Goal: Task Accomplishment & Management: Complete application form

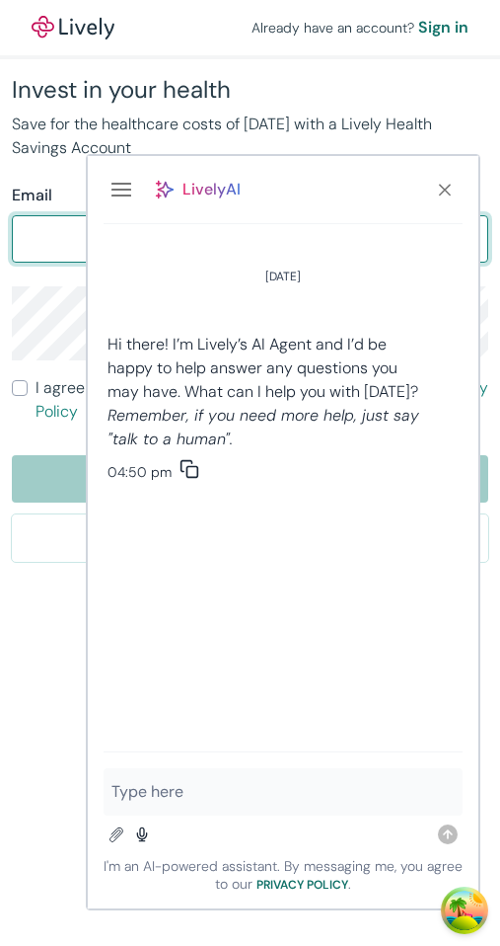
click at [449, 191] on icon "Close" at bounding box center [445, 190] width 20 height 20
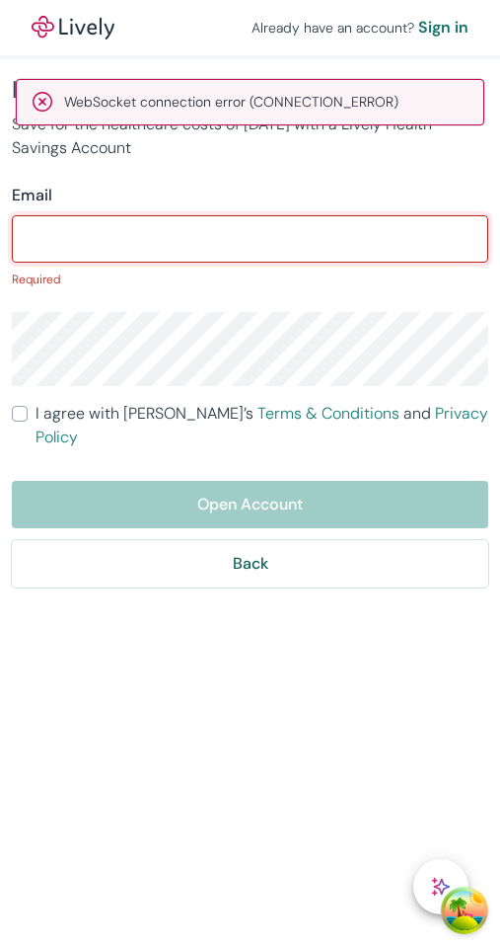
click at [218, 247] on input "Email" at bounding box center [250, 238] width 477 height 39
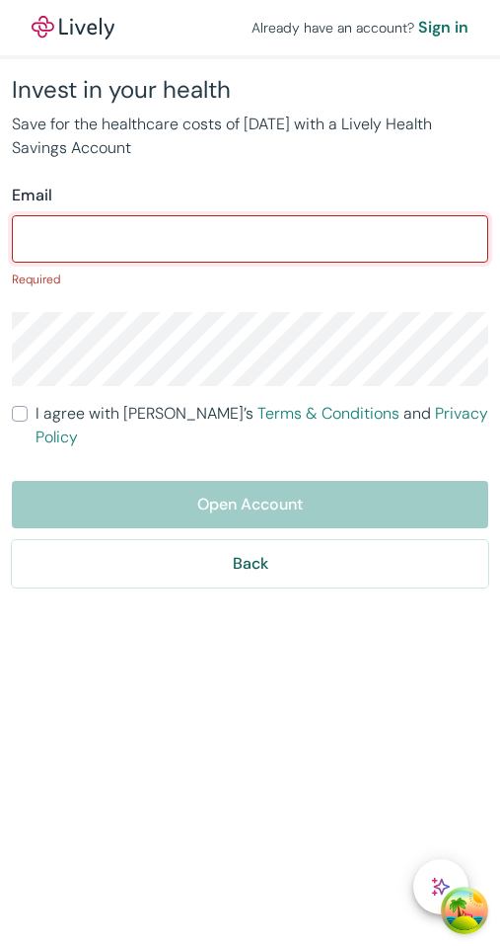
click at [0, 945] on com-1password-button at bounding box center [0, 946] width 0 height 0
click at [299, 241] on input "Email" at bounding box center [250, 238] width 477 height 39
click at [0, 945] on com-1password-button at bounding box center [0, 946] width 0 height 0
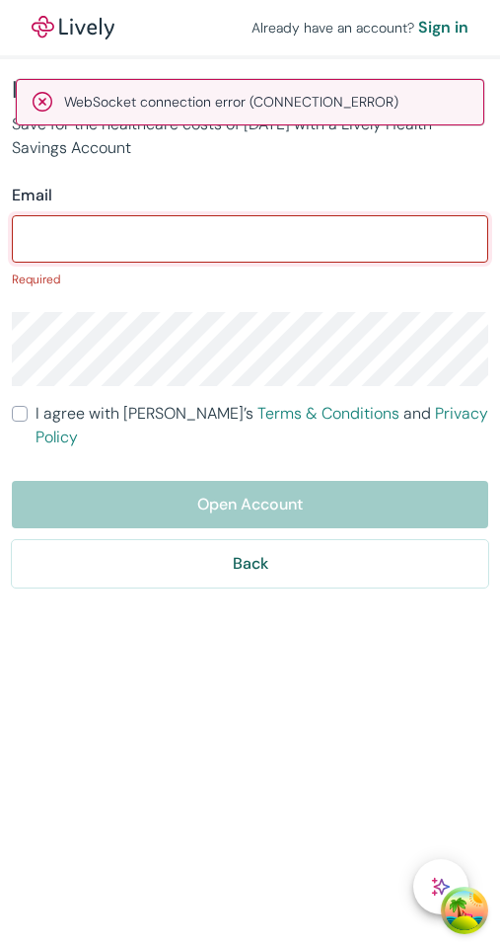
click at [0, 945] on com-1password-button at bounding box center [0, 946] width 0 height 0
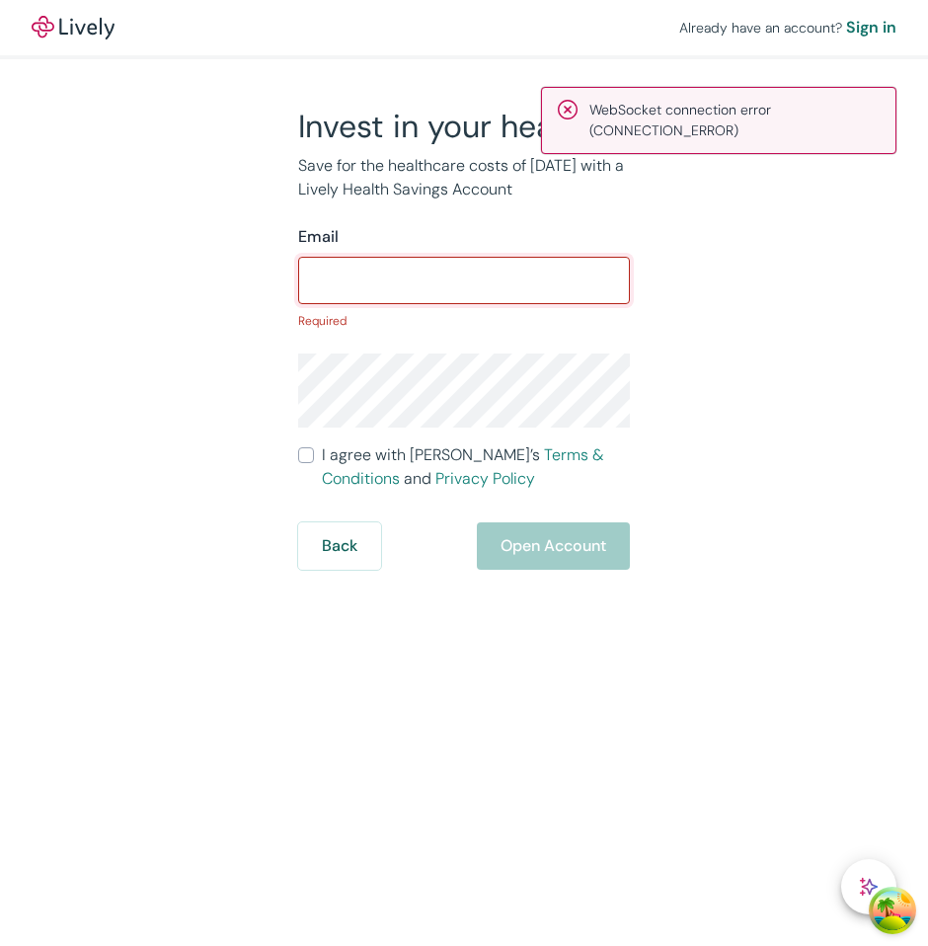
click at [499, 286] on input "Email" at bounding box center [464, 280] width 332 height 39
click at [0, 945] on com-1password-button at bounding box center [0, 946] width 0 height 0
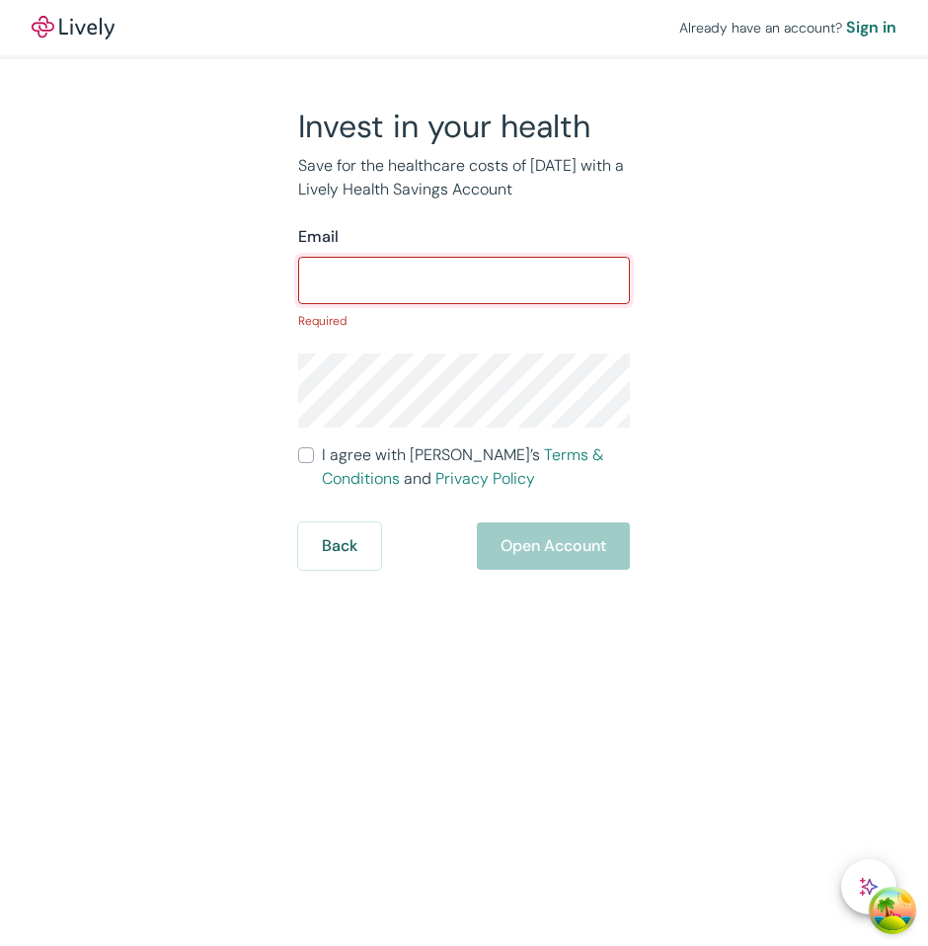
click at [0, 945] on com-1password-button at bounding box center [0, 946] width 0 height 0
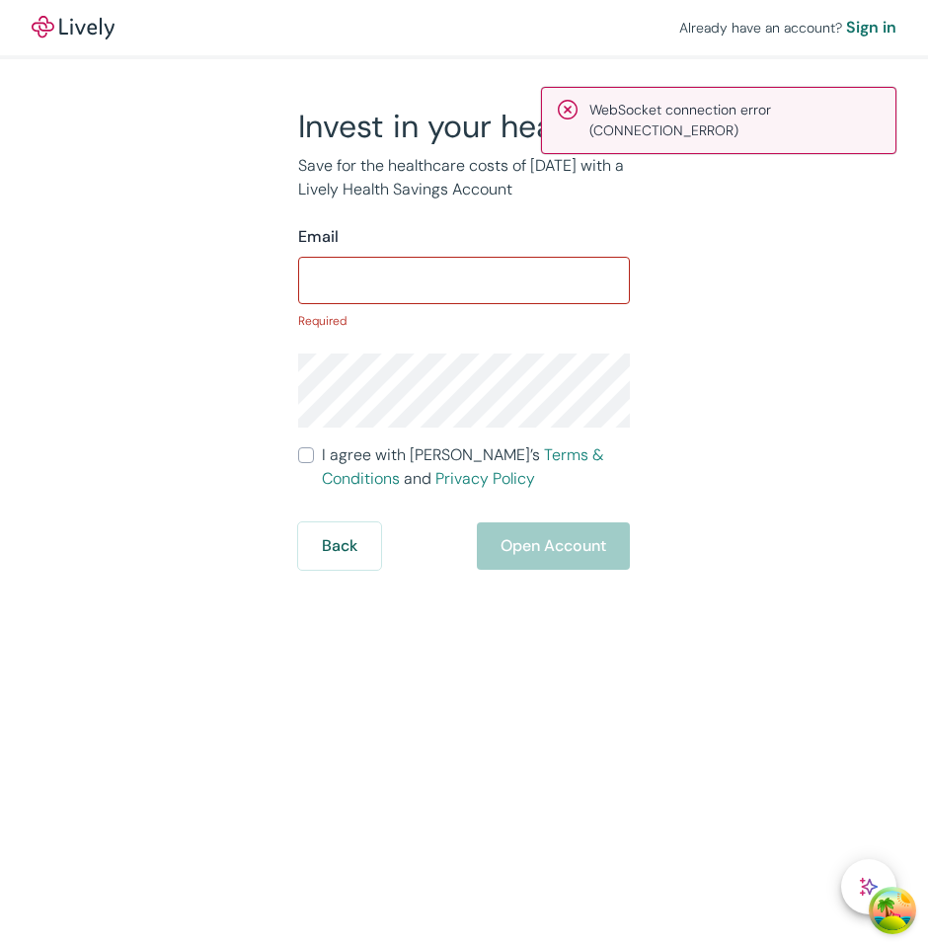
type input "[EMAIL_ADDRESS][DOMAIN_NAME]"
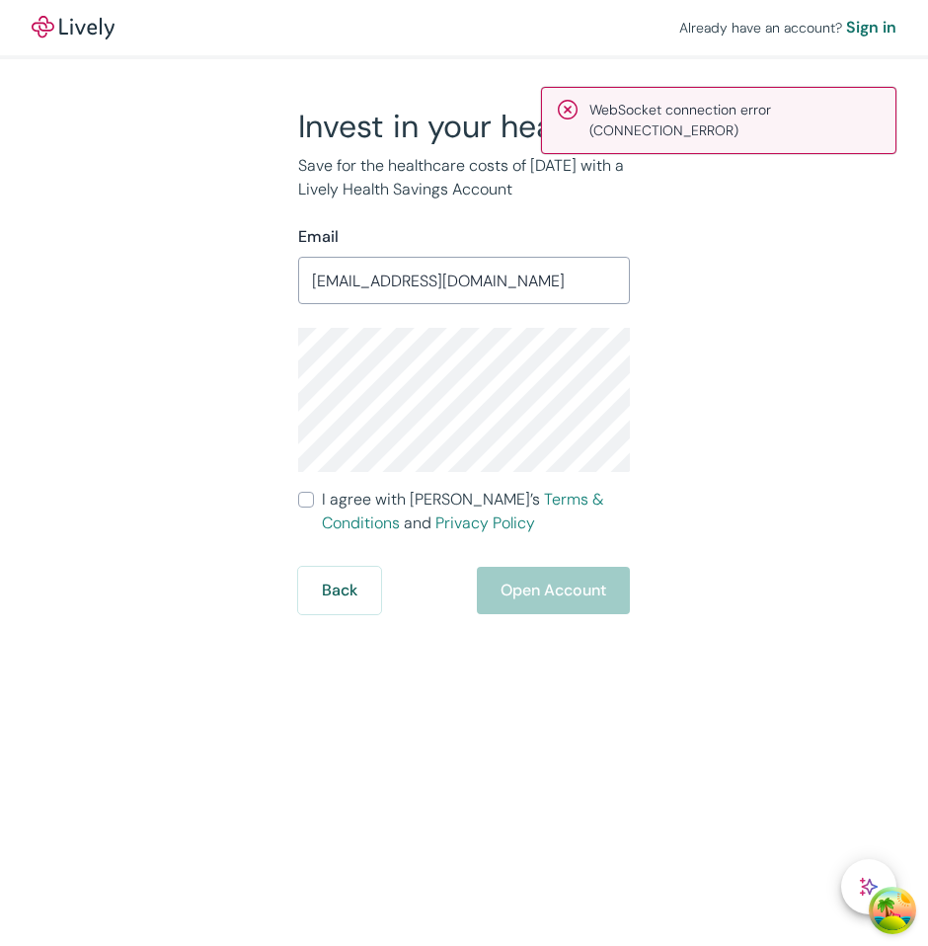
click at [302, 497] on input "I agree with Lively’s Terms & Conditions and Privacy Policy" at bounding box center [306, 500] width 16 height 16
checkbox input "true"
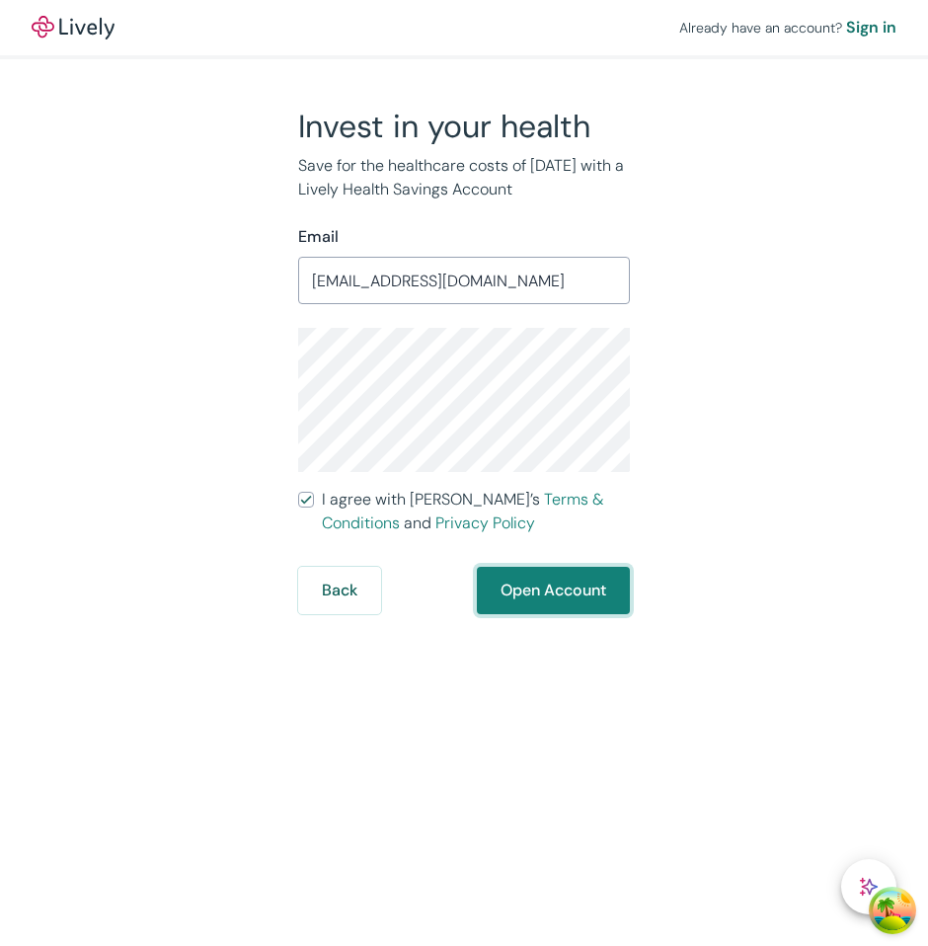
click at [499, 591] on button "Open Account" at bounding box center [553, 590] width 153 height 47
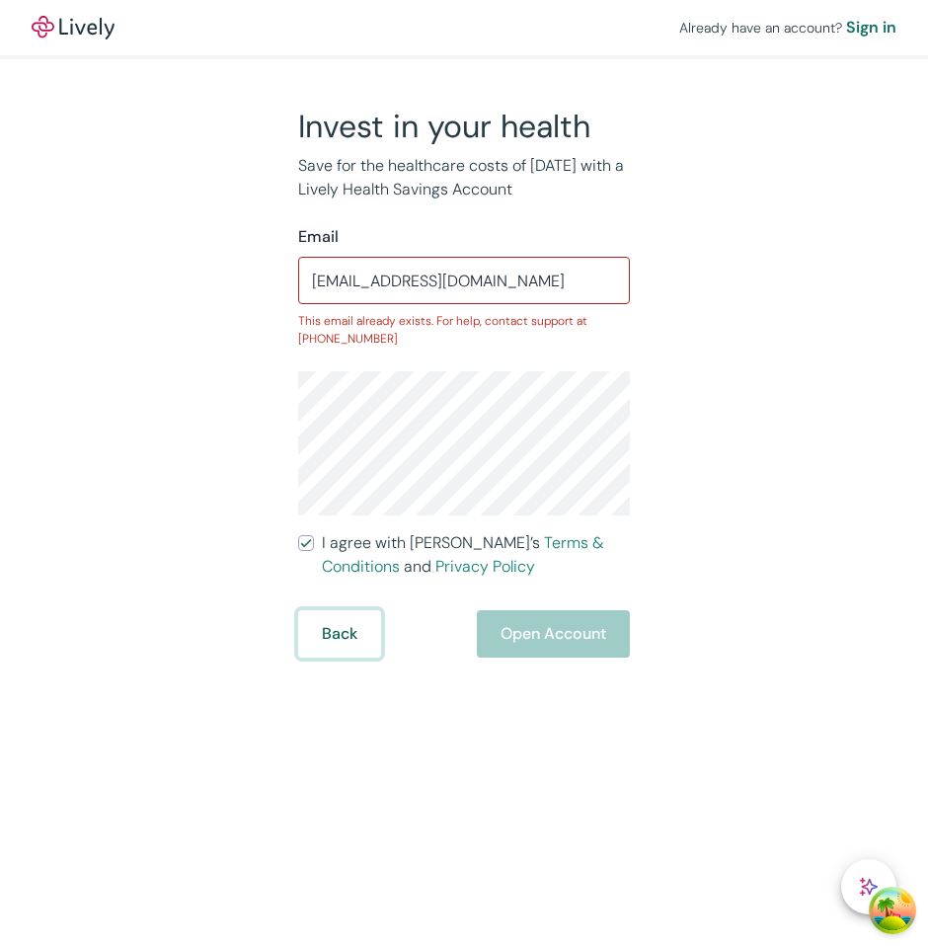
click at [329, 648] on button "Back" at bounding box center [339, 633] width 83 height 47
